Goal: Task Accomplishment & Management: Manage account settings

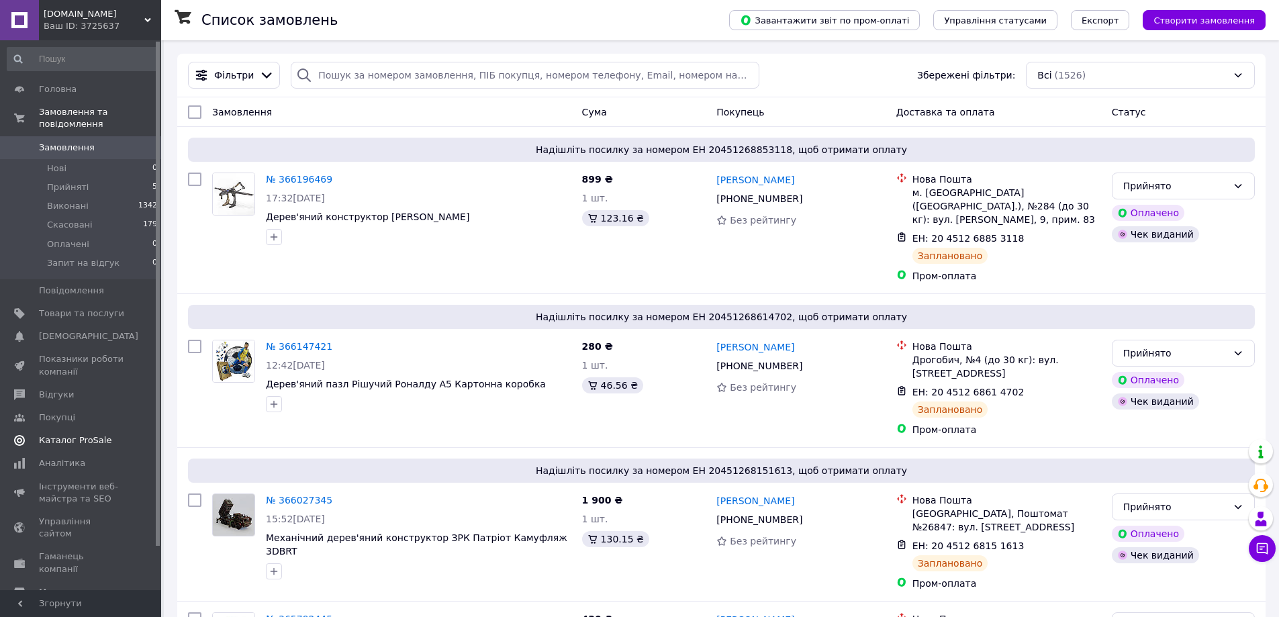
click at [63, 434] on span "Каталог ProSale" at bounding box center [75, 440] width 73 height 12
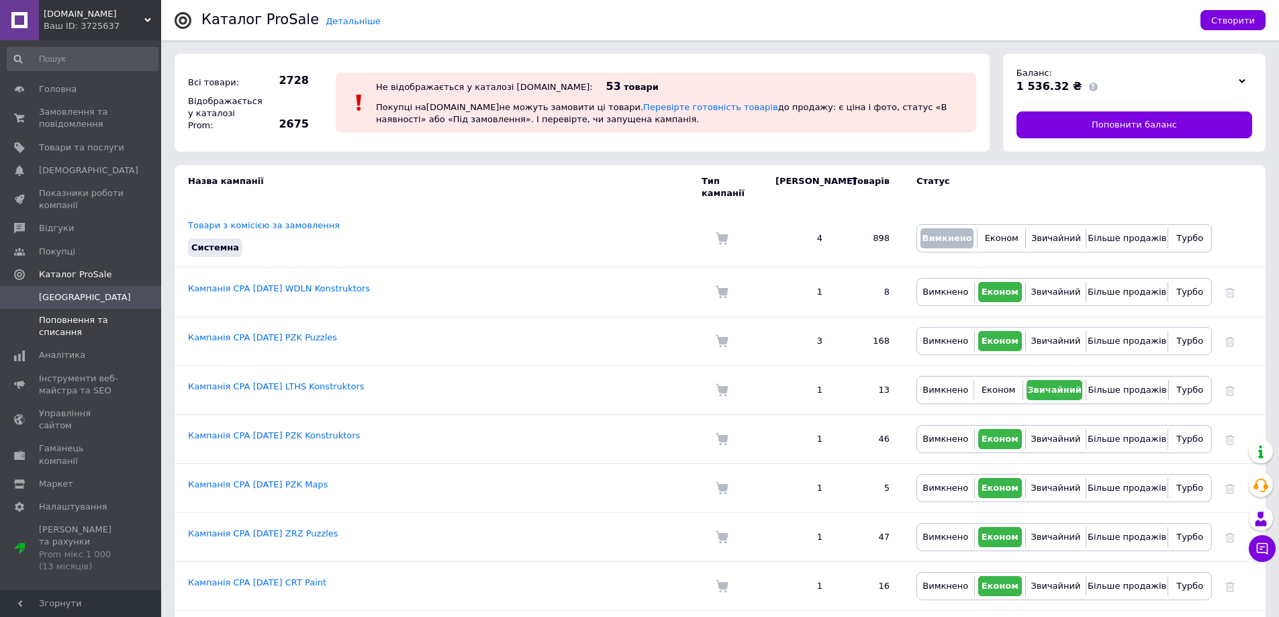
click at [56, 332] on span "Поповнення та списання" at bounding box center [81, 326] width 85 height 24
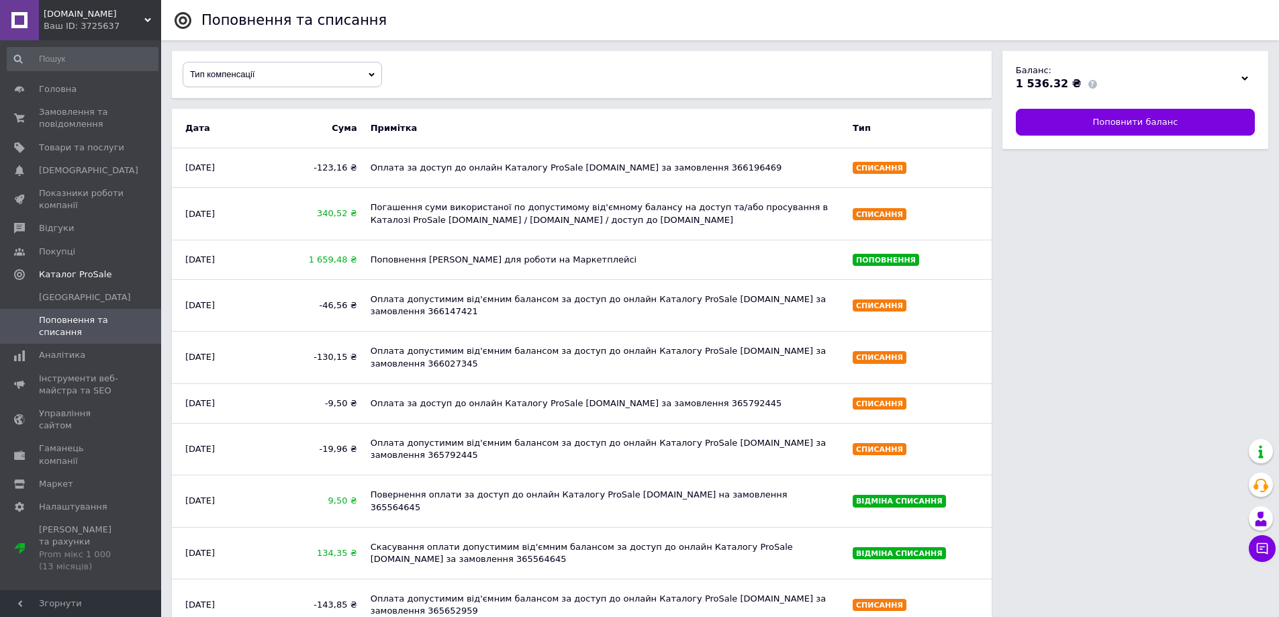
click at [338, 68] on div "Тип компенсації" at bounding box center [282, 74] width 198 height 24
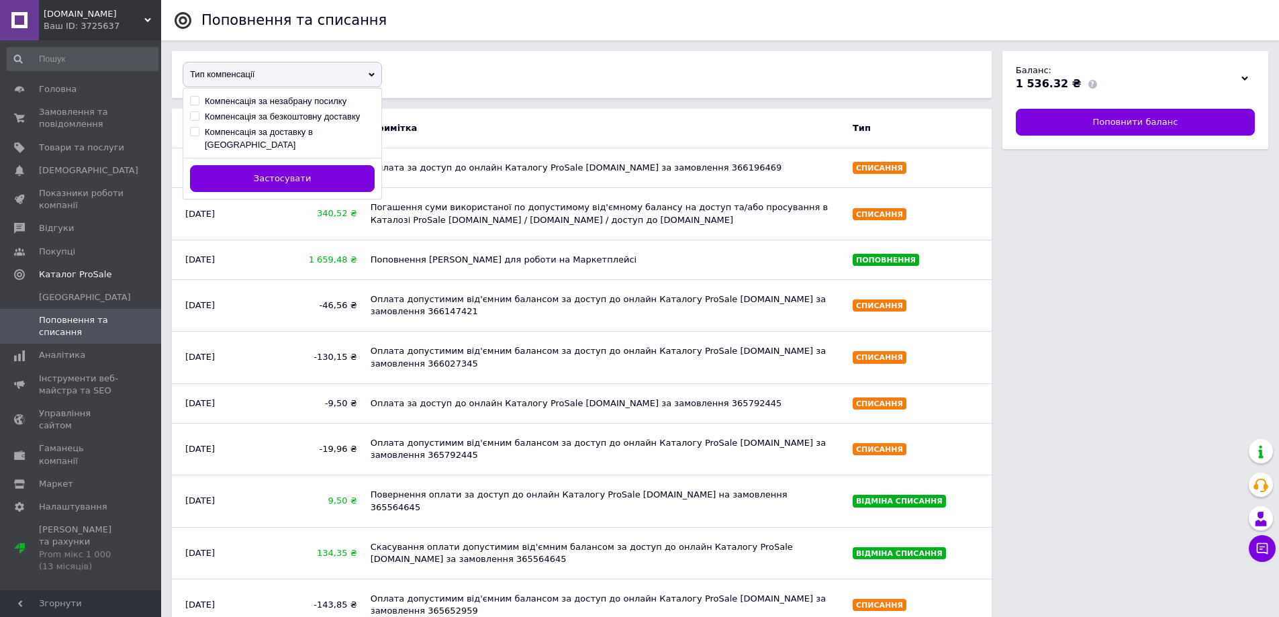
click at [635, 69] on div "Тип компенсації Компенсація за незабрану посилку [PERSON_NAME] за безкоштовну д…" at bounding box center [582, 74] width 820 height 47
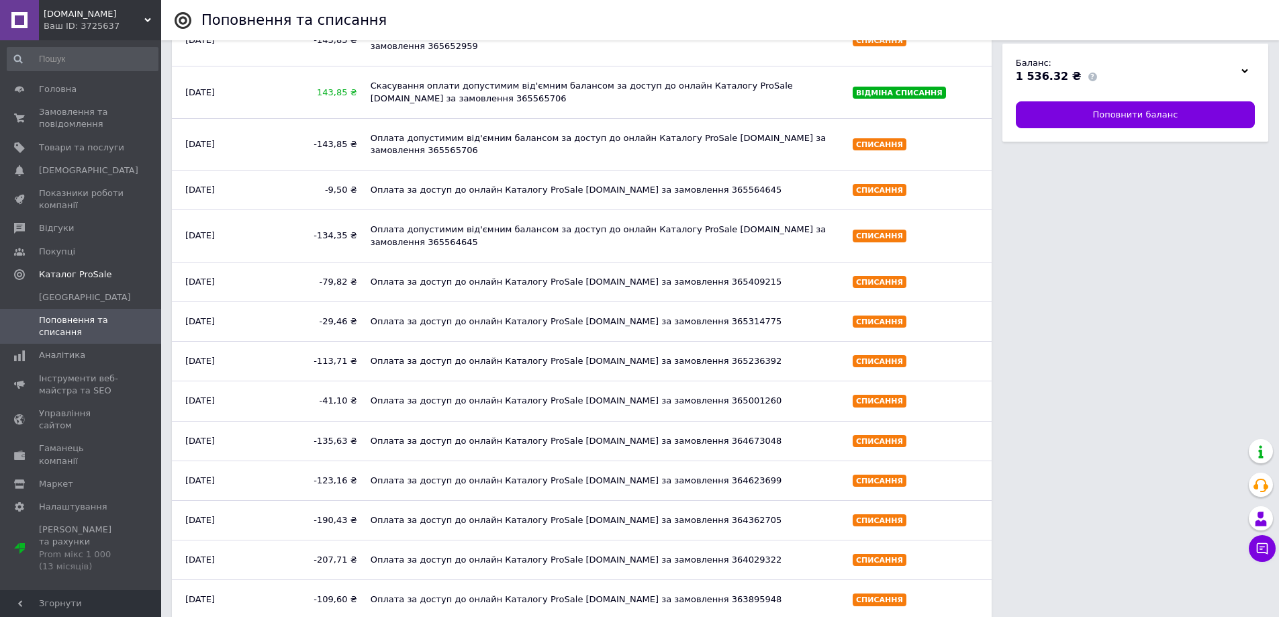
scroll to position [565, 0]
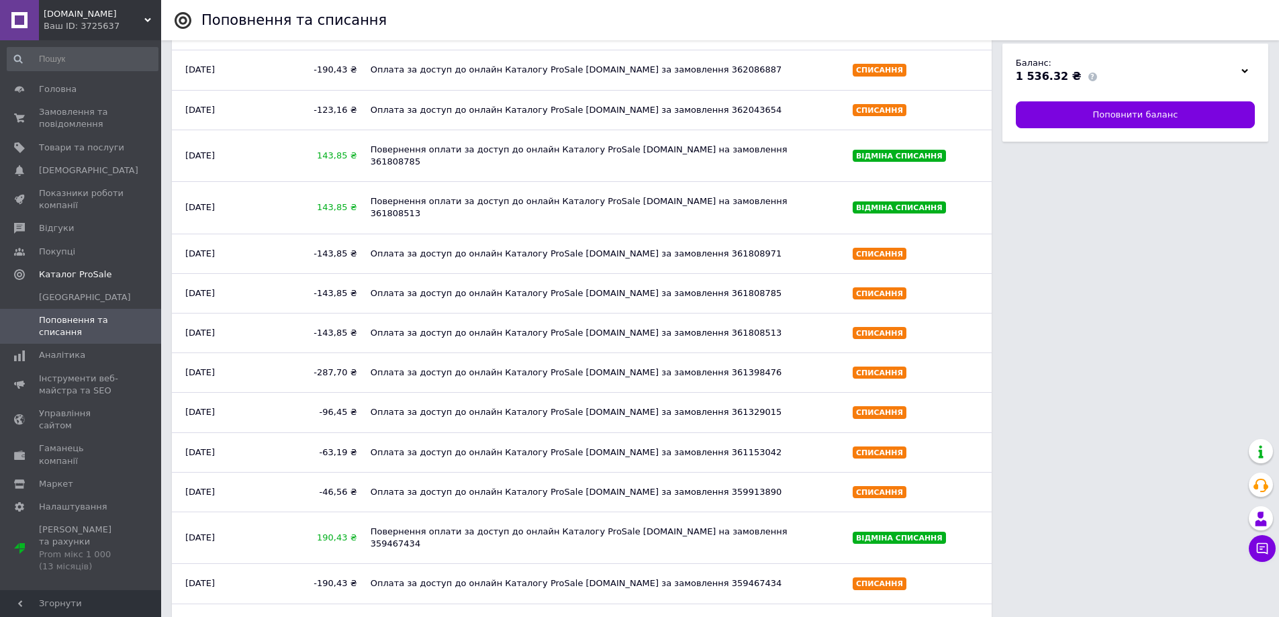
scroll to position [1518, 0]
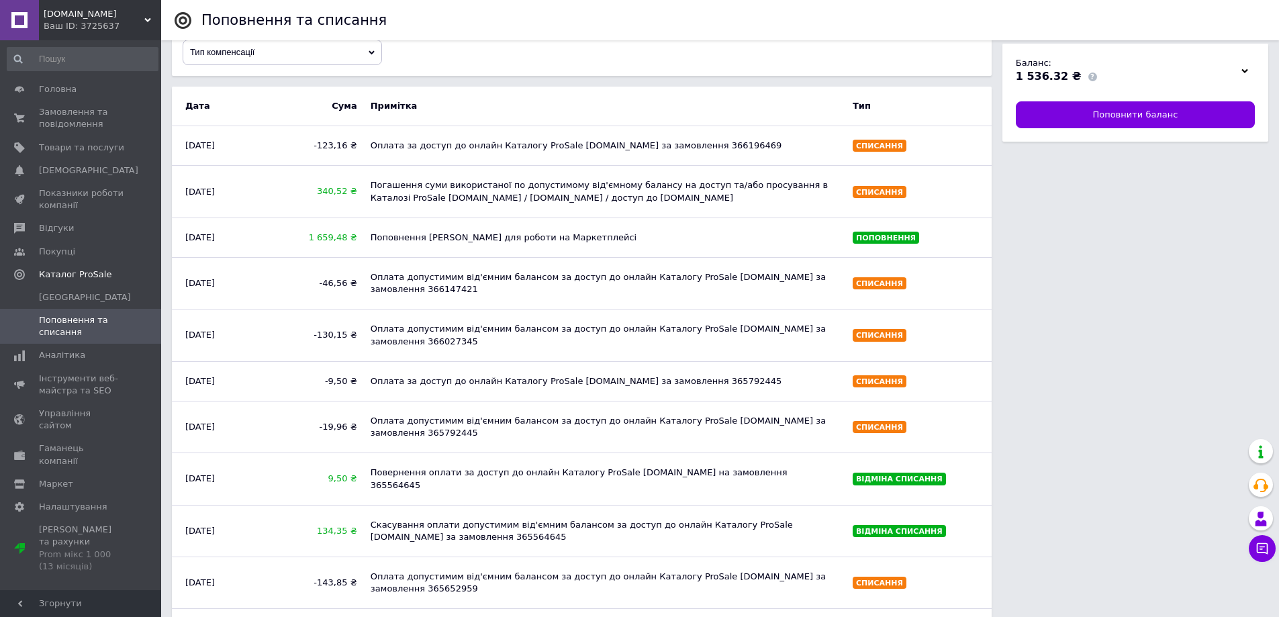
scroll to position [21, 0]
click at [59, 121] on span "Замовлення та повідомлення" at bounding box center [81, 118] width 85 height 24
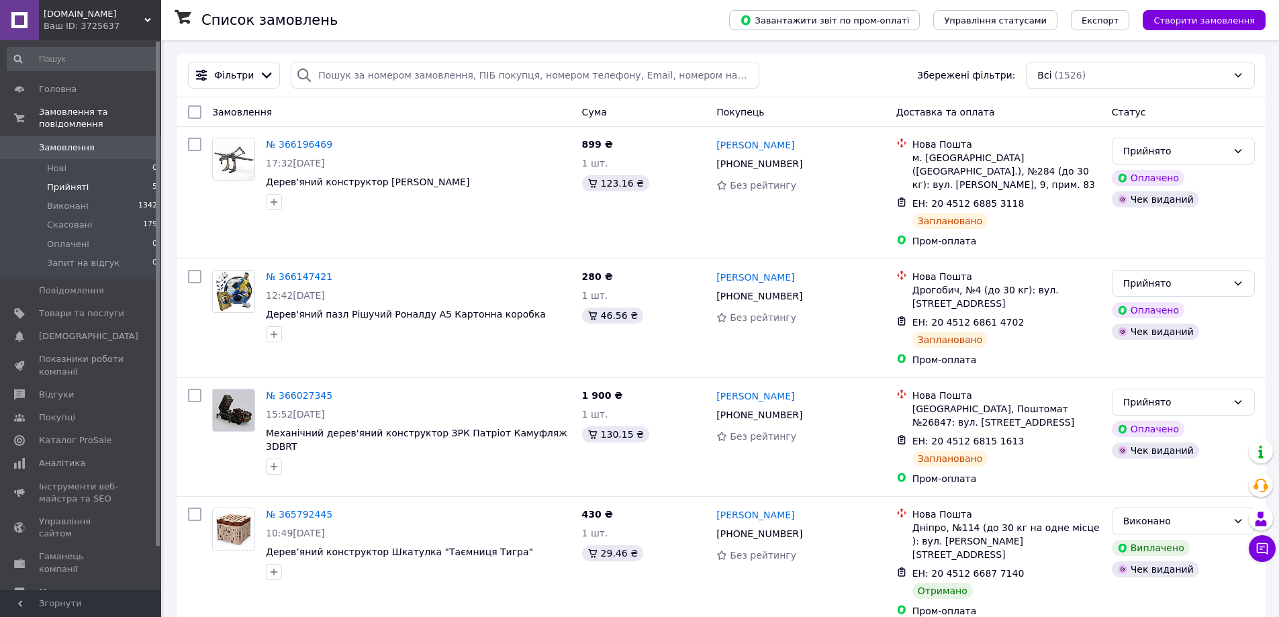
click at [79, 181] on span "Прийняті" at bounding box center [68, 187] width 42 height 12
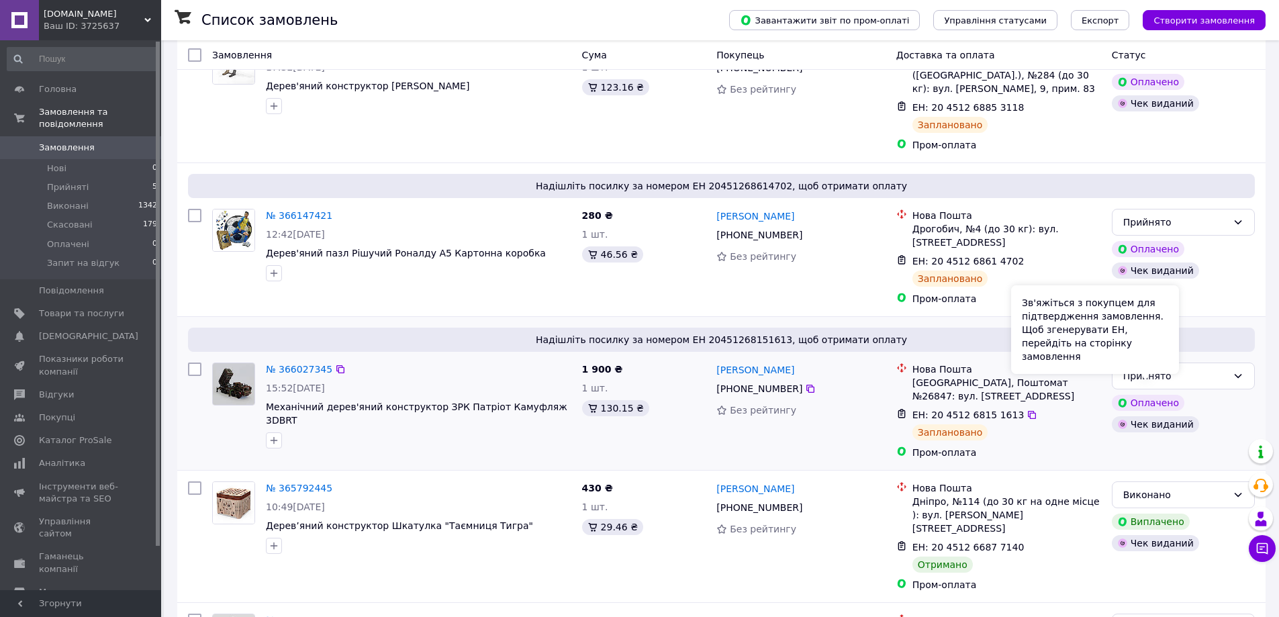
scroll to position [132, 0]
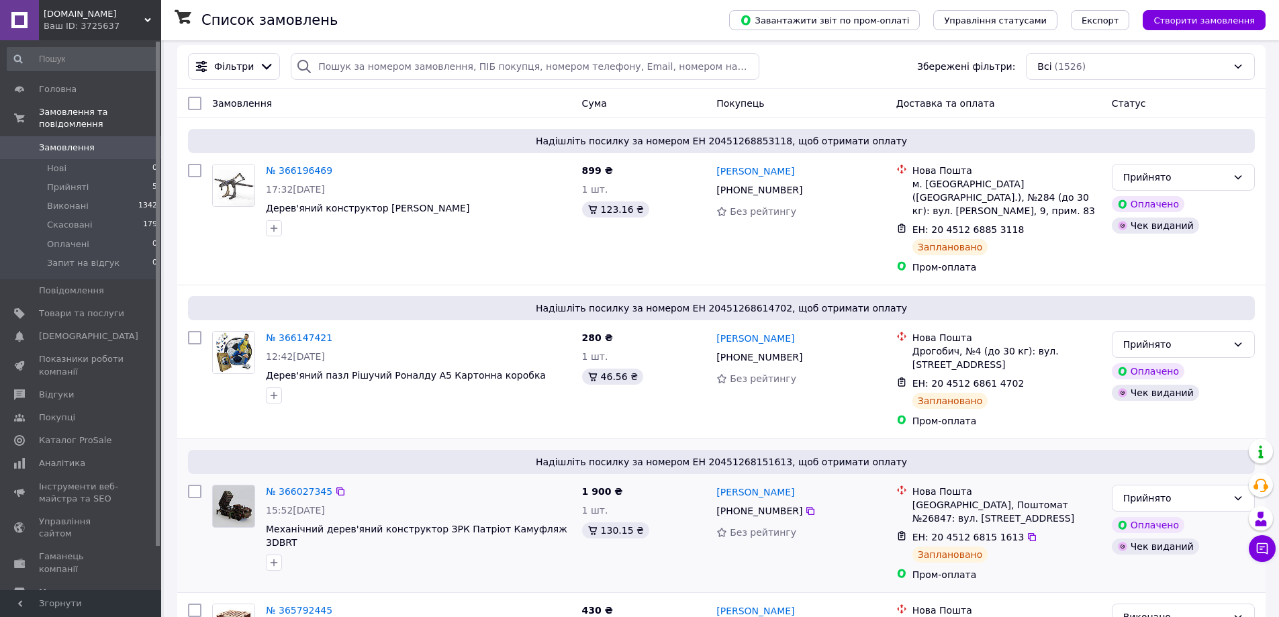
scroll to position [10, 0]
click at [1028, 532] on icon at bounding box center [1032, 536] width 8 height 8
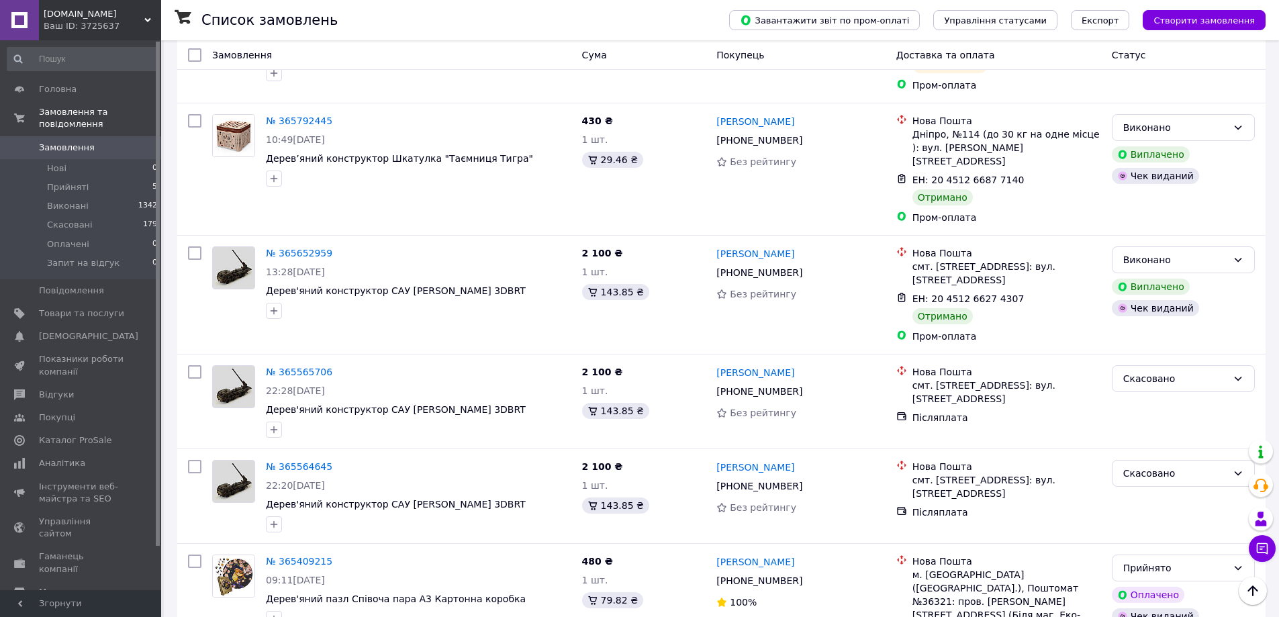
scroll to position [499, 0]
click at [63, 181] on span "Прийняті" at bounding box center [68, 187] width 42 height 12
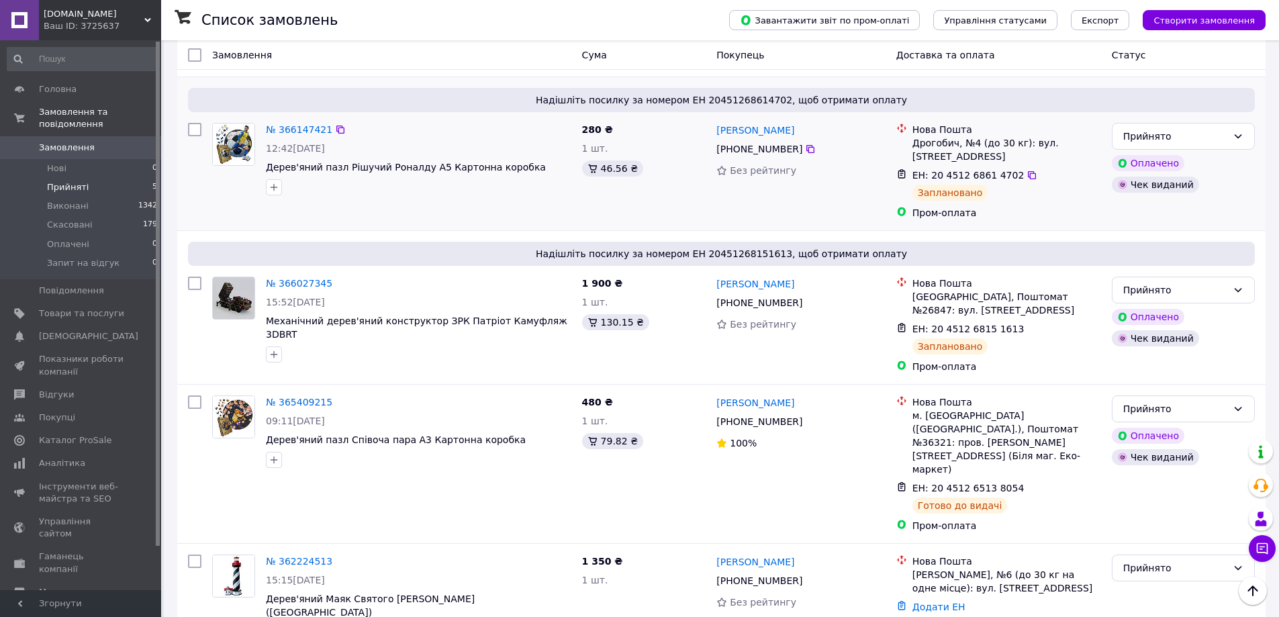
scroll to position [260, 0]
click at [69, 200] on span "Виконані" at bounding box center [68, 206] width 42 height 12
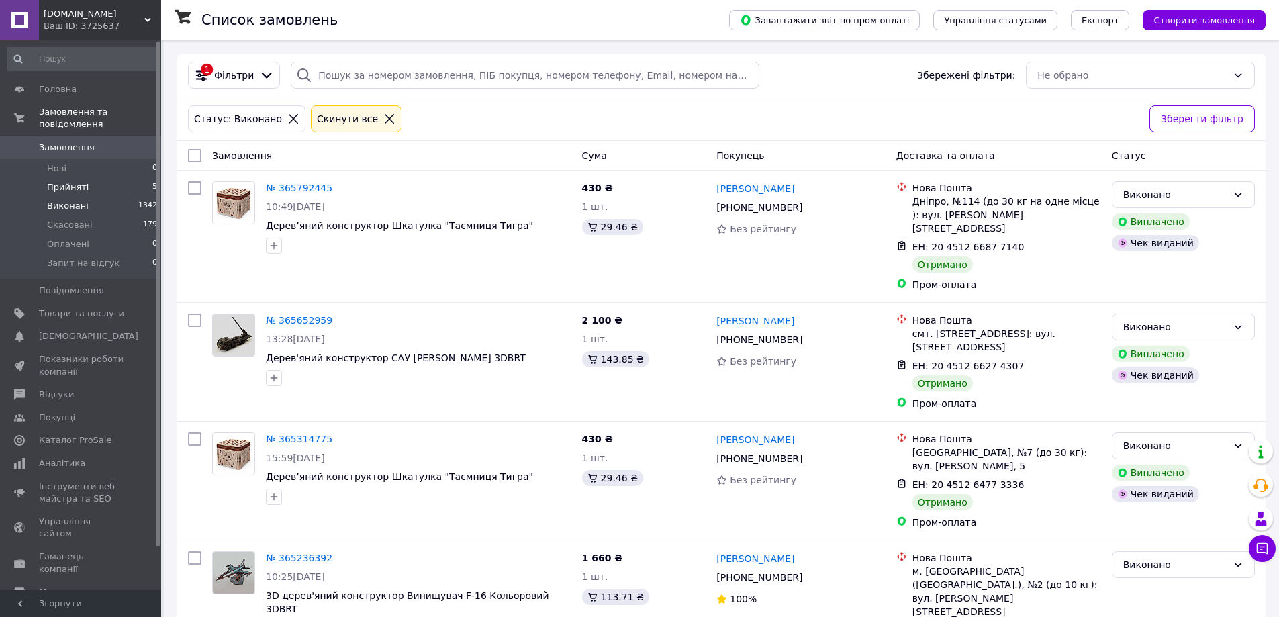
click at [53, 181] on span "Прийняті" at bounding box center [68, 187] width 42 height 12
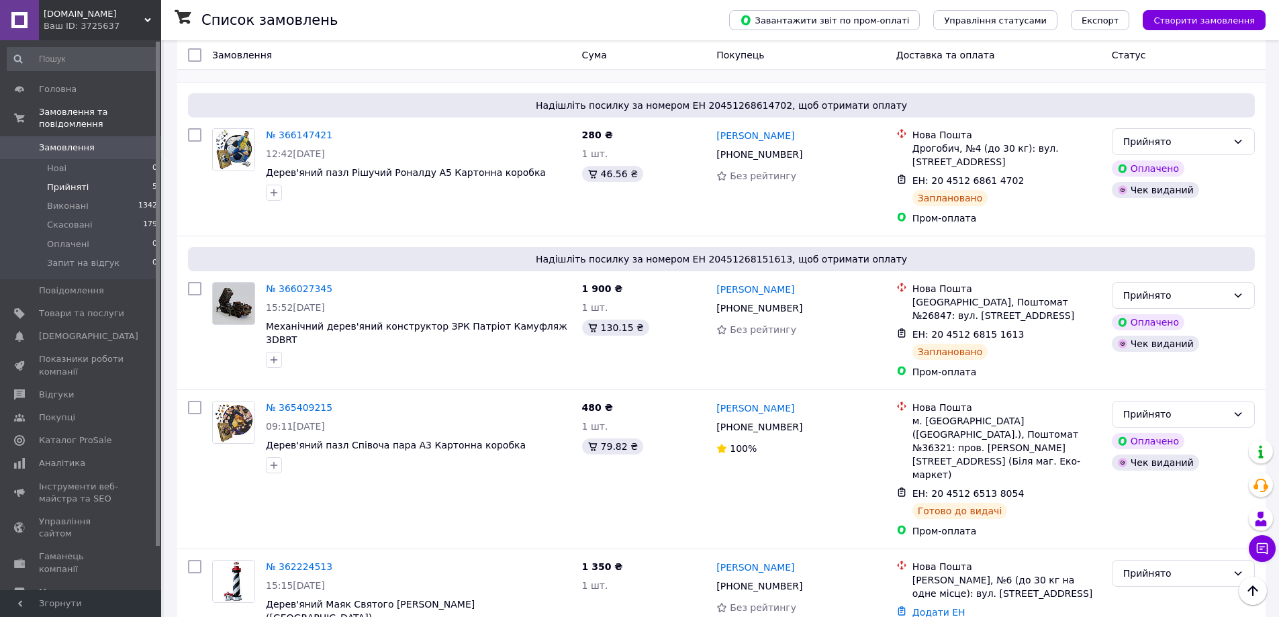
scroll to position [261, 0]
